Goal: Transaction & Acquisition: Obtain resource

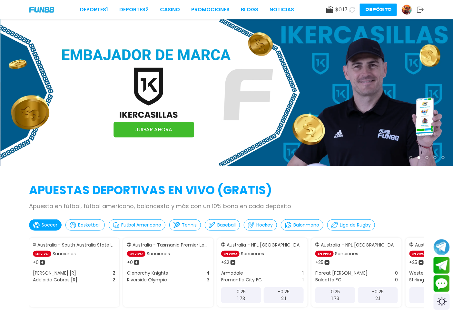
click at [173, 6] on link "CASINO" at bounding box center [170, 10] width 20 height 8
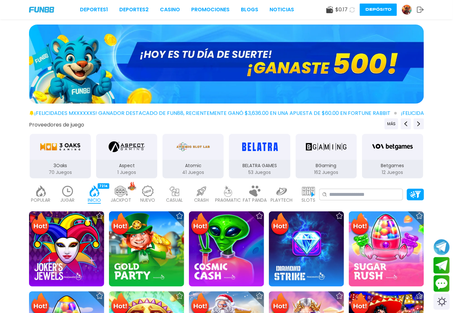
click at [404, 7] on img at bounding box center [407, 10] width 10 height 10
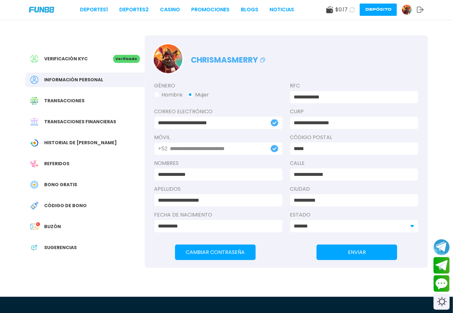
click at [65, 182] on span "Bono Gratis" at bounding box center [61, 184] width 33 height 7
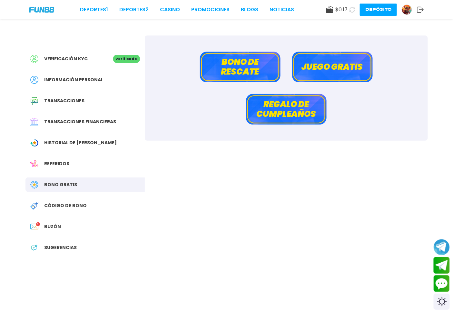
click at [239, 62] on button "Bono de rescate" at bounding box center [240, 67] width 81 height 31
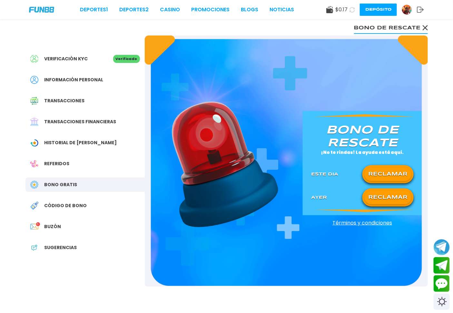
click at [387, 192] on div "RECLAMAR" at bounding box center [388, 197] width 51 height 18
click at [387, 192] on button "RECLAMAR" at bounding box center [388, 198] width 47 height 14
